Goal: Task Accomplishment & Management: Complete application form

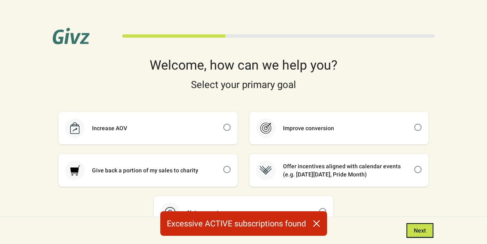
click at [249, 227] on div "Excessive ACTIVE subscriptions found" at bounding box center [243, 223] width 167 height 25
click at [412, 232] on button "Next" at bounding box center [420, 230] width 27 height 15
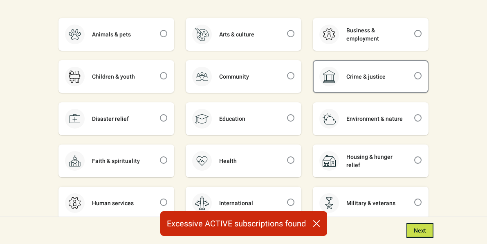
scroll to position [123, 0]
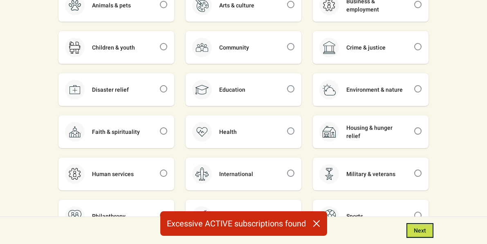
click at [318, 224] on icon "button" at bounding box center [316, 223] width 7 height 7
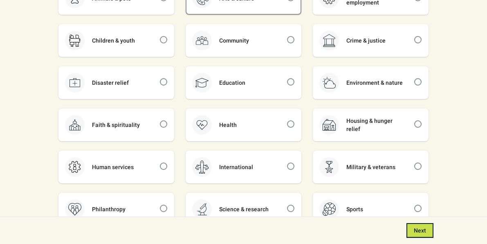
scroll to position [131, 0]
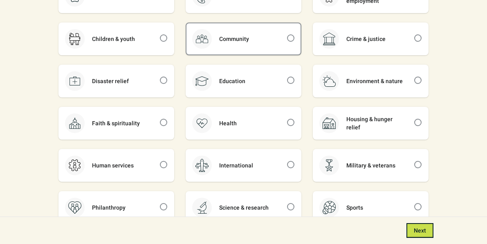
click at [286, 53] on div "Community" at bounding box center [244, 38] width 114 height 31
checkbox input "true"
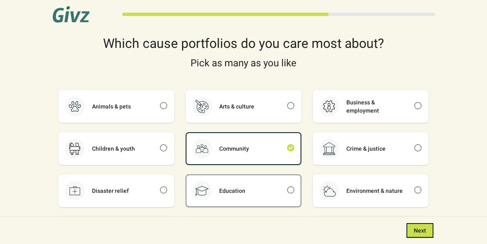
scroll to position [0, 0]
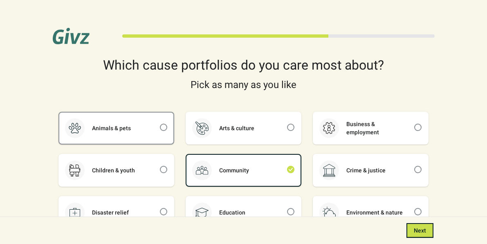
click at [142, 135] on div "Animals & pets" at bounding box center [116, 127] width 114 height 31
checkbox input "true"
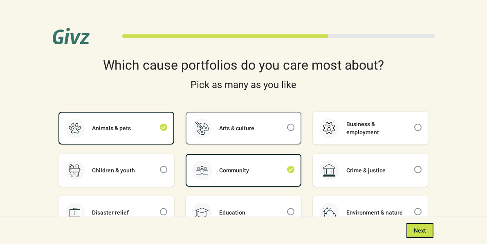
click at [253, 124] on div "Arts & culture" at bounding box center [244, 127] width 114 height 31
checkbox input "true"
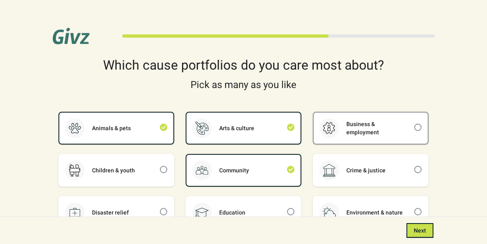
click at [346, 127] on div "Business & employment" at bounding box center [376, 128] width 75 height 16
checkbox input "true"
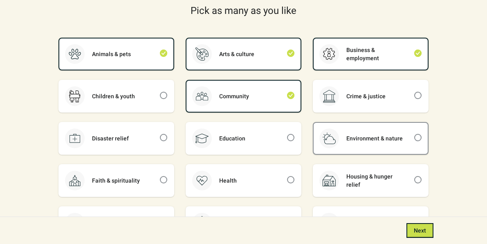
click at [359, 128] on div "Environment & nature" at bounding box center [371, 138] width 114 height 31
checkbox input "true"
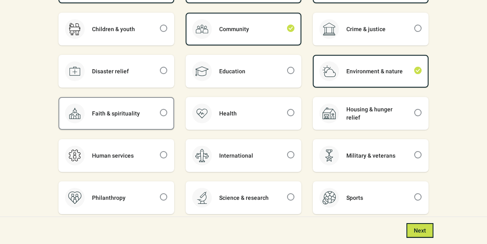
scroll to position [179, 0]
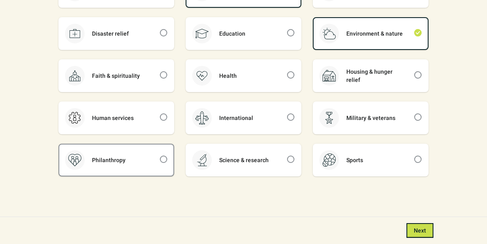
click at [159, 156] on div "Philanthropy" at bounding box center [116, 159] width 114 height 31
checkbox input "true"
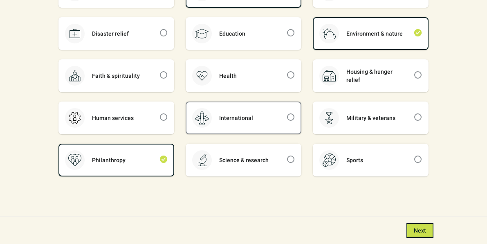
click at [230, 117] on div "International" at bounding box center [236, 118] width 49 height 8
checkbox input "true"
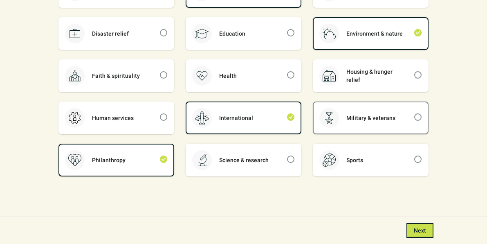
click at [345, 114] on div "Military & veterans" at bounding box center [371, 118] width 64 height 8
checkbox input "true"
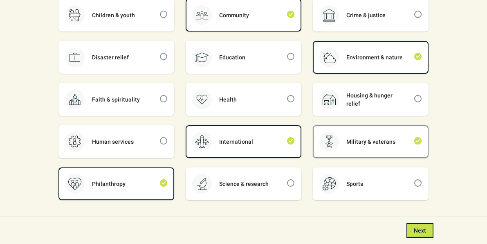
scroll to position [147, 0]
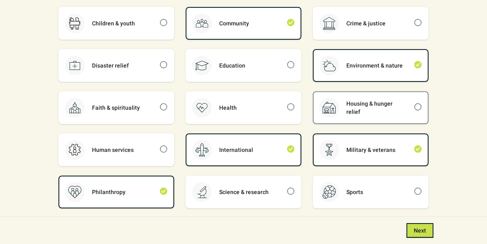
click at [347, 110] on div "Housing & hunger relief" at bounding box center [376, 107] width 75 height 16
checkbox input "true"
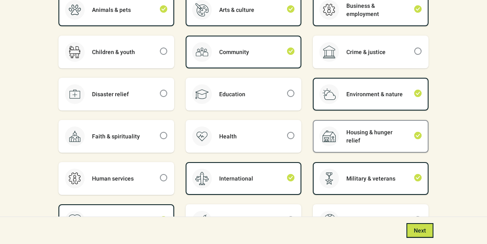
scroll to position [114, 0]
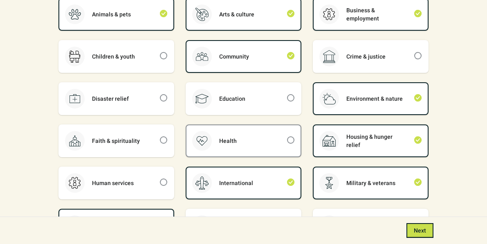
click at [267, 137] on div "Health" at bounding box center [244, 140] width 114 height 31
checkbox input "true"
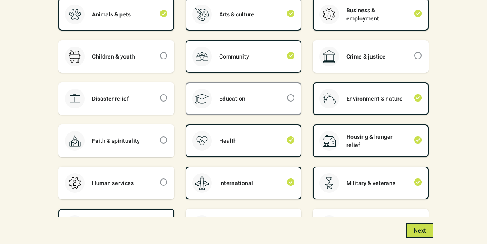
click at [258, 101] on div "Education" at bounding box center [244, 98] width 114 height 31
checkbox input "true"
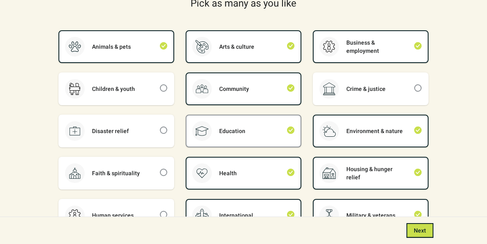
scroll to position [76, 0]
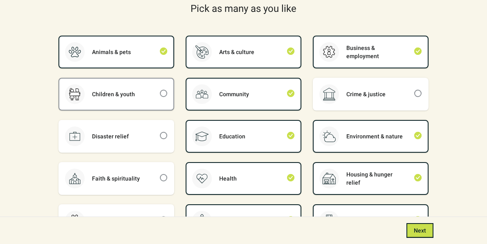
click at [153, 100] on div "Children & youth" at bounding box center [116, 94] width 114 height 31
checkbox input "true"
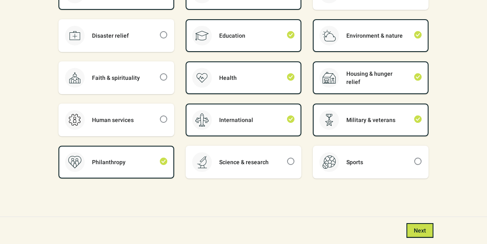
scroll to position [179, 0]
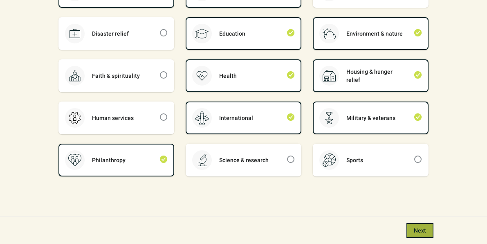
click at [425, 229] on span "Next" at bounding box center [420, 230] width 12 height 7
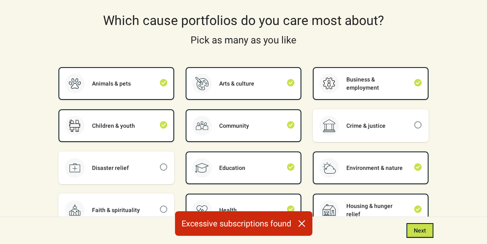
scroll to position [0, 0]
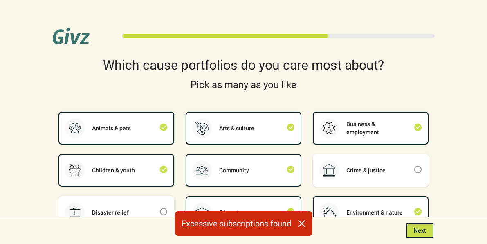
click at [304, 221] on icon "button" at bounding box center [301, 223] width 7 height 7
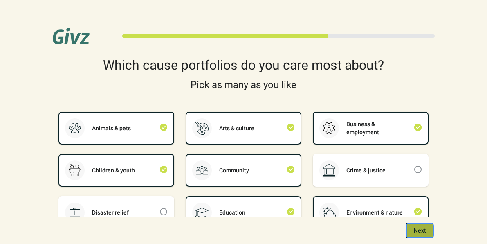
click at [412, 228] on button "Next" at bounding box center [420, 230] width 27 height 15
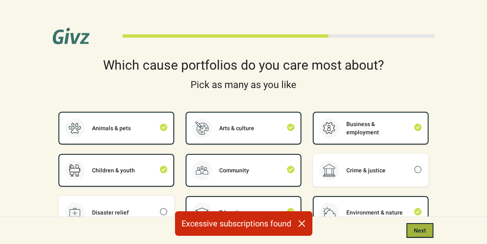
click at [412, 228] on button "Next" at bounding box center [420, 230] width 27 height 15
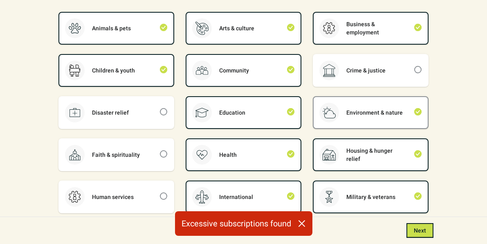
scroll to position [179, 0]
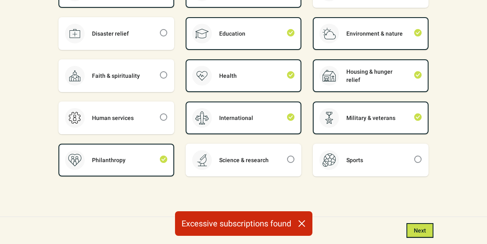
click at [301, 218] on button "button" at bounding box center [301, 222] width 21 height 16
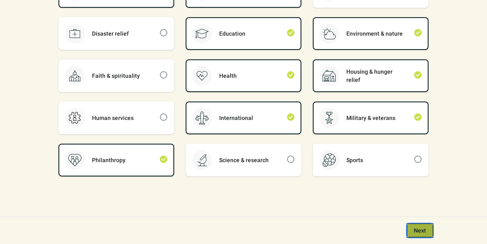
click at [417, 230] on span "Next" at bounding box center [420, 230] width 12 height 7
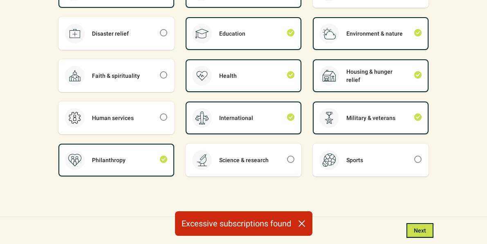
click at [302, 221] on icon "button" at bounding box center [302, 223] width 8 height 8
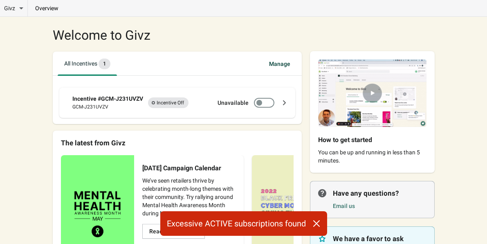
scroll to position [23, 0]
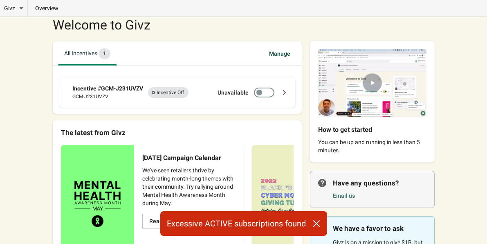
click at [251, 101] on div "Incentive #GCM-J231UVZV GCM-J231UVZV Incomplete Incentive Off Unavailable" at bounding box center [177, 92] width 236 height 30
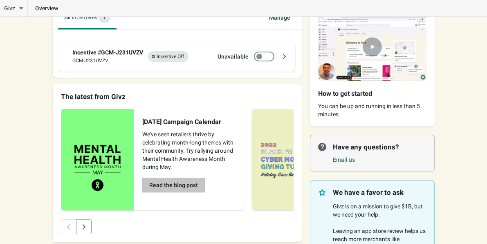
scroll to position [0, 0]
